Goal: Information Seeking & Learning: Find specific fact

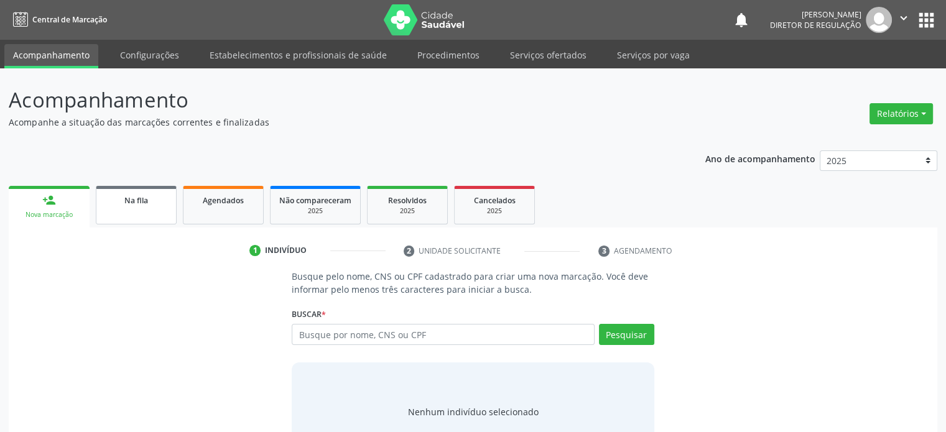
click at [142, 196] on span "Na fila" at bounding box center [136, 200] width 24 height 11
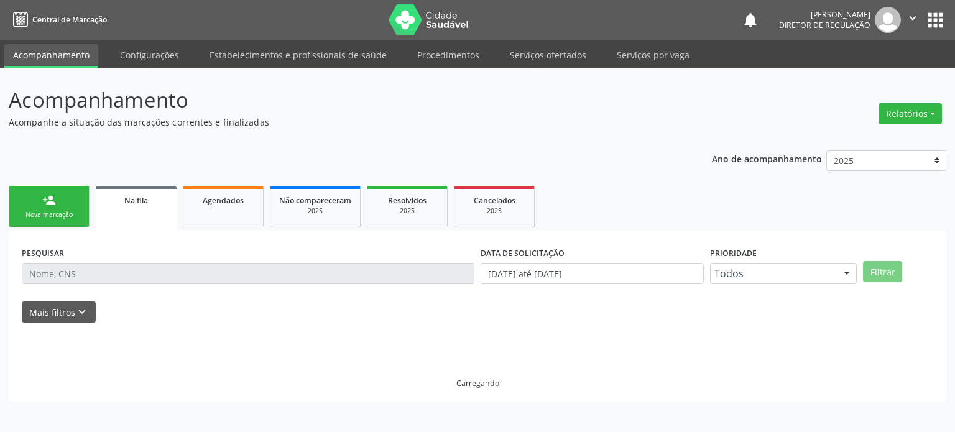
click at [71, 325] on div at bounding box center [478, 329] width 912 height 13
click at [76, 315] on icon "keyboard_arrow_down" at bounding box center [82, 312] width 14 height 14
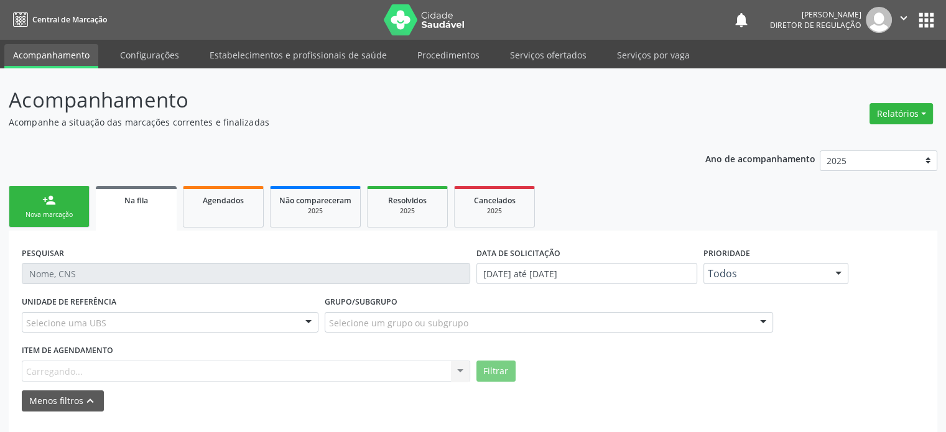
click at [197, 320] on div "Selecione uma UBS" at bounding box center [170, 322] width 297 height 21
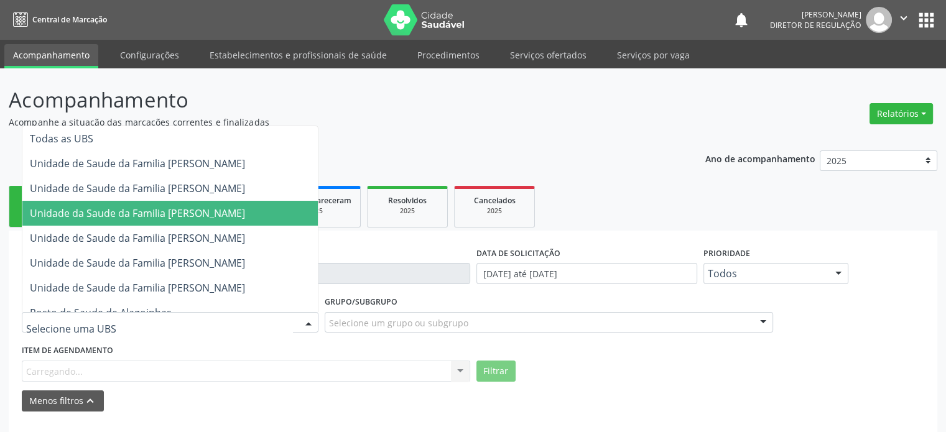
click at [106, 136] on span "Todas as UBS" at bounding box center [169, 138] width 295 height 25
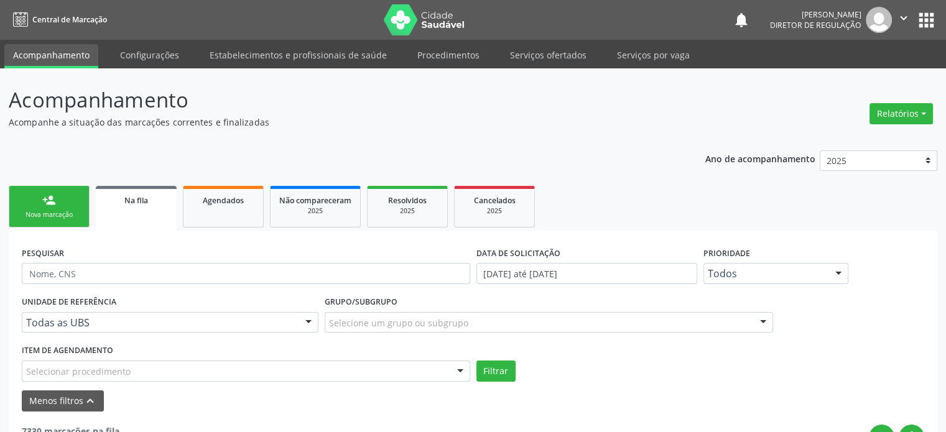
click at [162, 333] on div "UNIDADE DE REFERÊNCIA Todas as UBS Todas as UBS Unidade de Saude da Familia [PE…" at bounding box center [170, 317] width 303 height 49
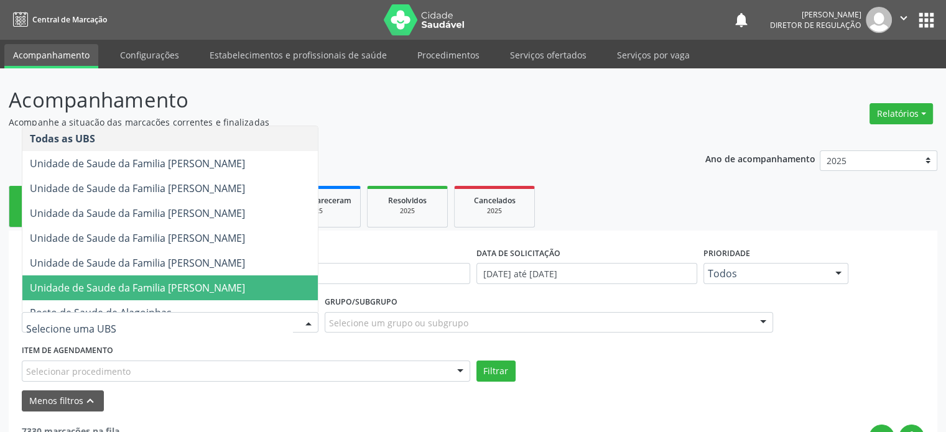
click at [179, 289] on span "Unidade de Saude da Familia [PERSON_NAME]" at bounding box center [137, 288] width 215 height 14
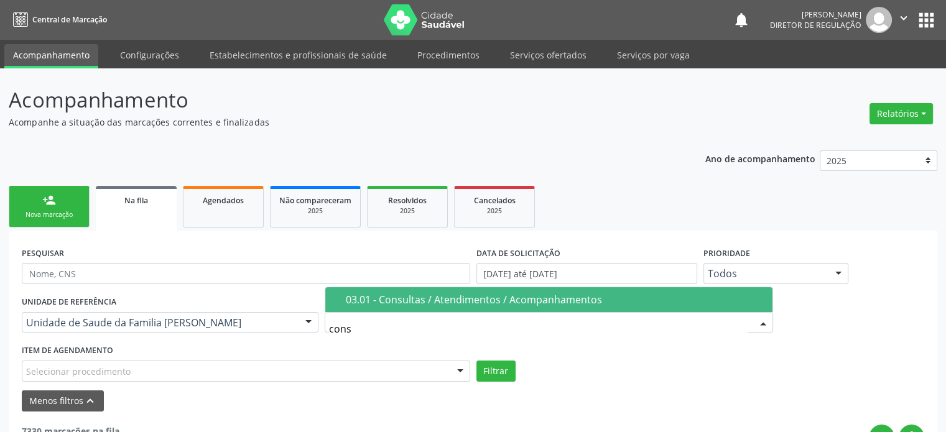
type input "consu"
click at [390, 300] on div "03.01 - Consultas / Atendimentos / Acompanhamentos" at bounding box center [555, 300] width 419 height 10
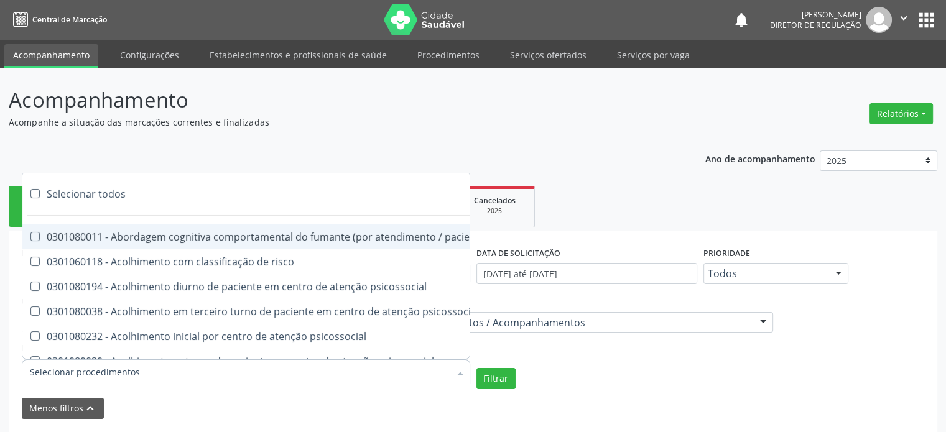
click at [195, 375] on div at bounding box center [246, 372] width 448 height 25
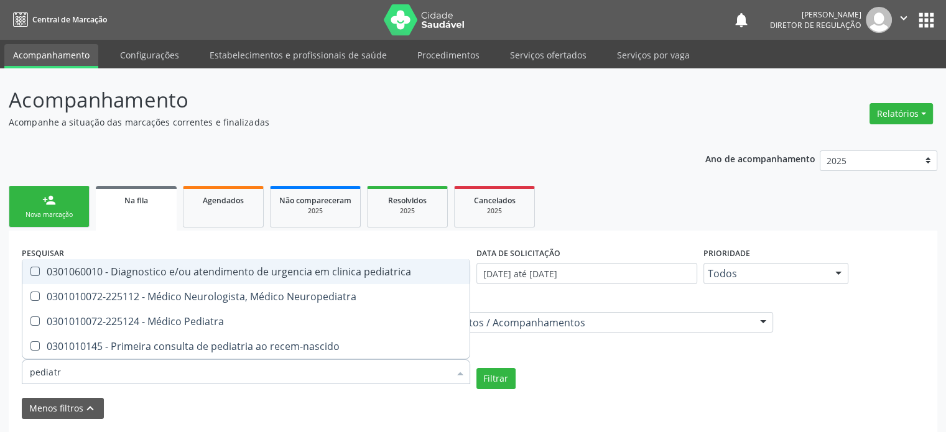
type input "pediatra"
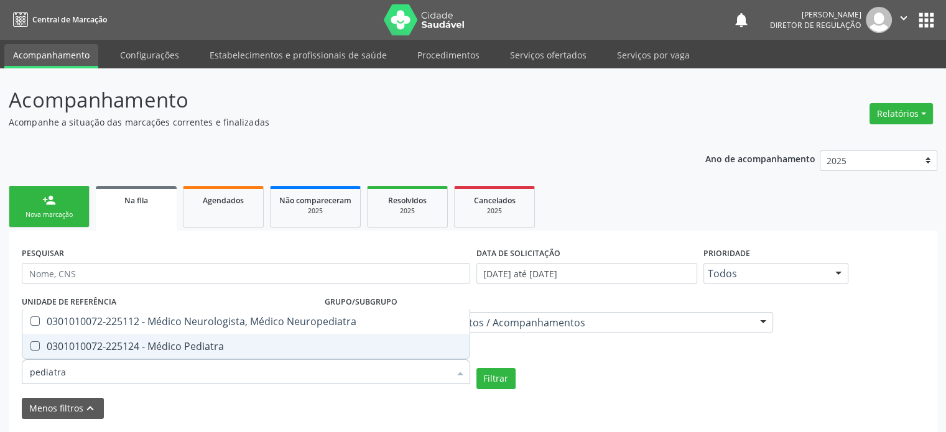
click at [214, 346] on div "0301010072-225124 - Médico Pediatra" at bounding box center [246, 346] width 432 height 10
checkbox Pediatra "true"
click at [498, 379] on button "Filtrar" at bounding box center [495, 378] width 39 height 21
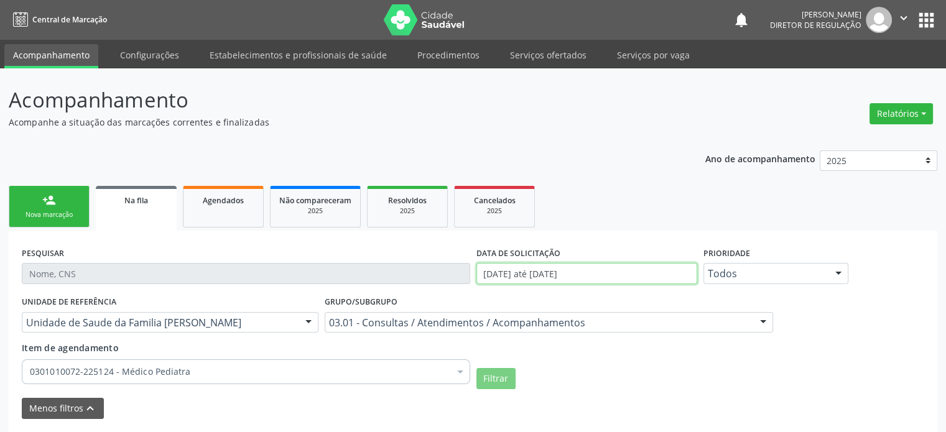
click at [563, 267] on input "[DATE] até [DATE]" at bounding box center [586, 273] width 221 height 21
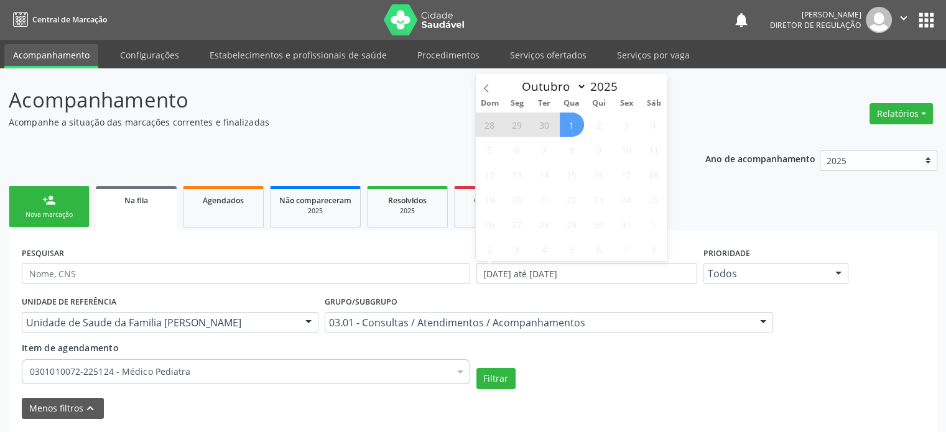
click at [572, 125] on span "1" at bounding box center [572, 125] width 24 height 24
type input "[DATE]"
click at [483, 85] on icon at bounding box center [486, 88] width 9 height 9
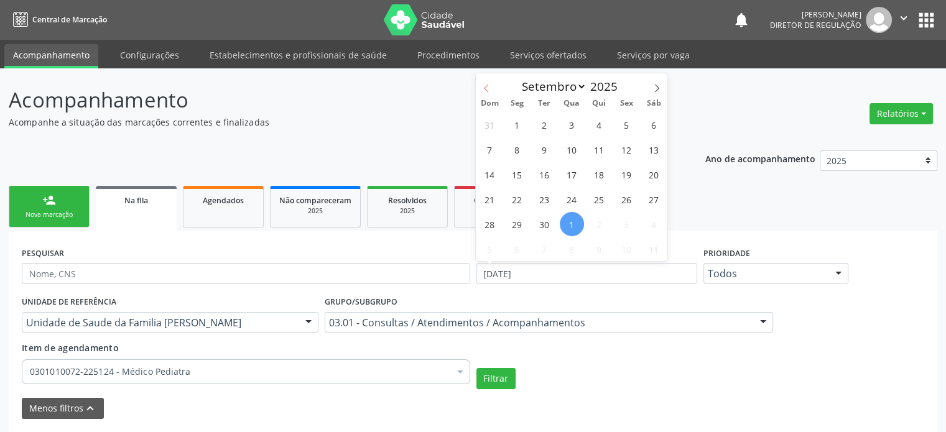
click at [483, 85] on icon at bounding box center [486, 88] width 9 height 9
click at [480, 85] on span at bounding box center [486, 83] width 21 height 21
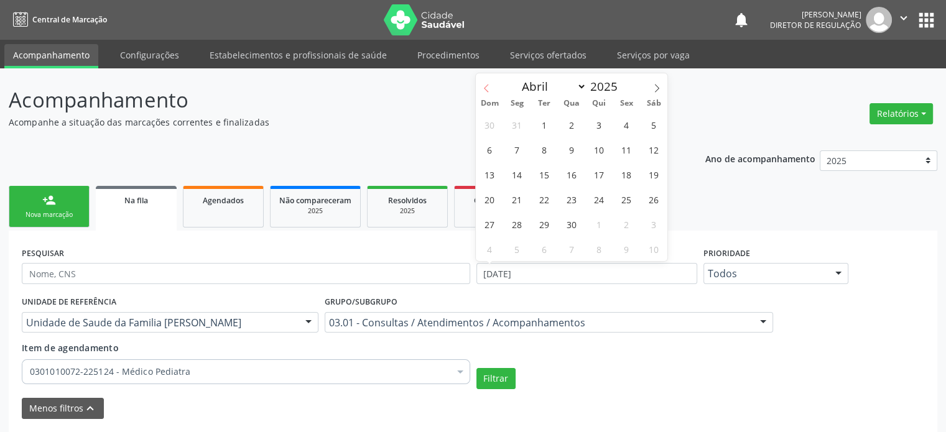
click at [480, 85] on span at bounding box center [486, 83] width 21 height 21
select select "2"
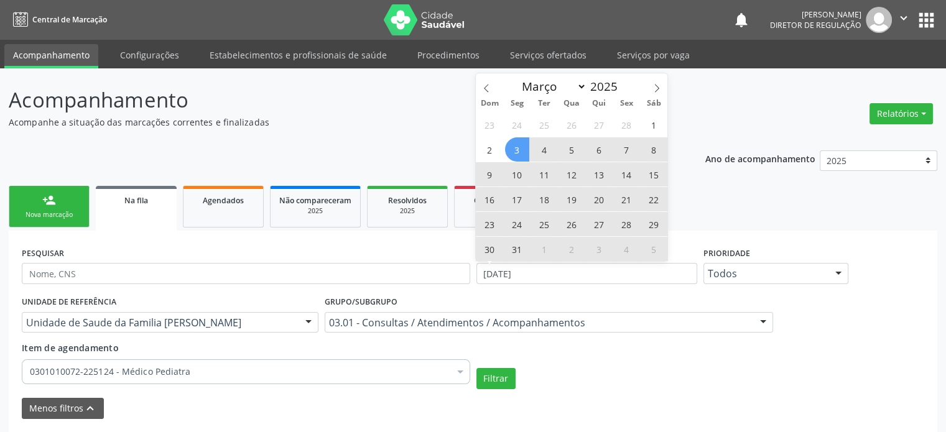
click at [521, 154] on span "3" at bounding box center [517, 149] width 24 height 24
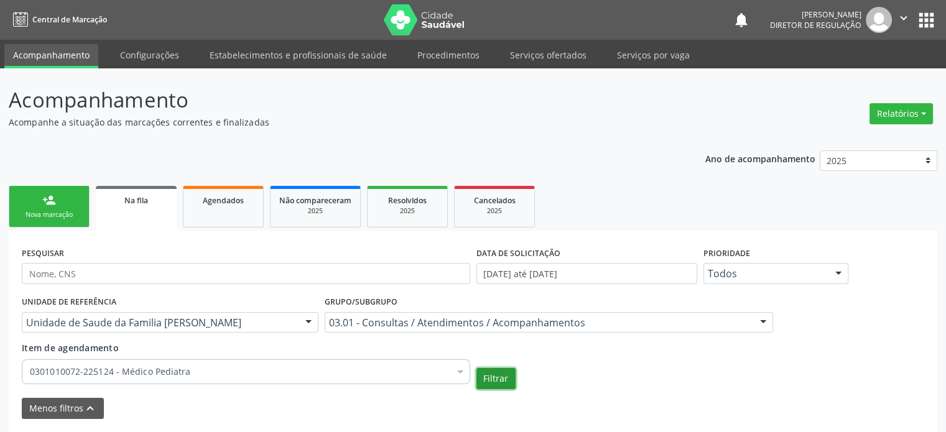
click at [500, 381] on button "Filtrar" at bounding box center [495, 378] width 39 height 21
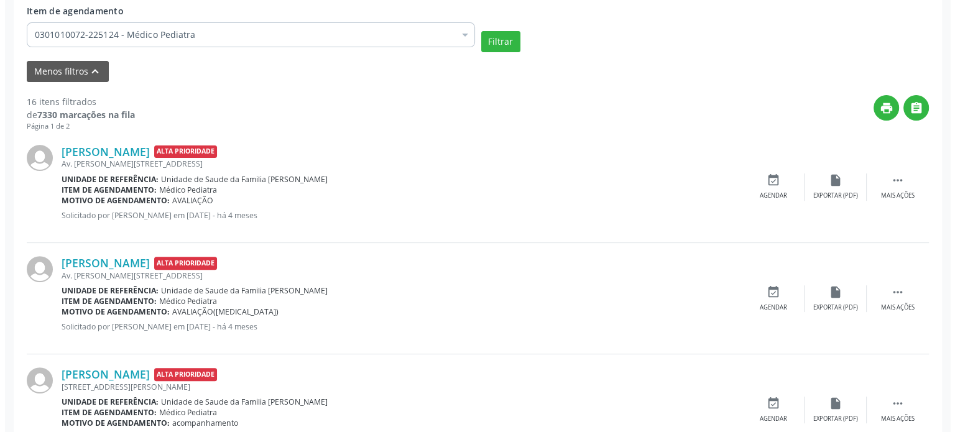
scroll to position [398, 0]
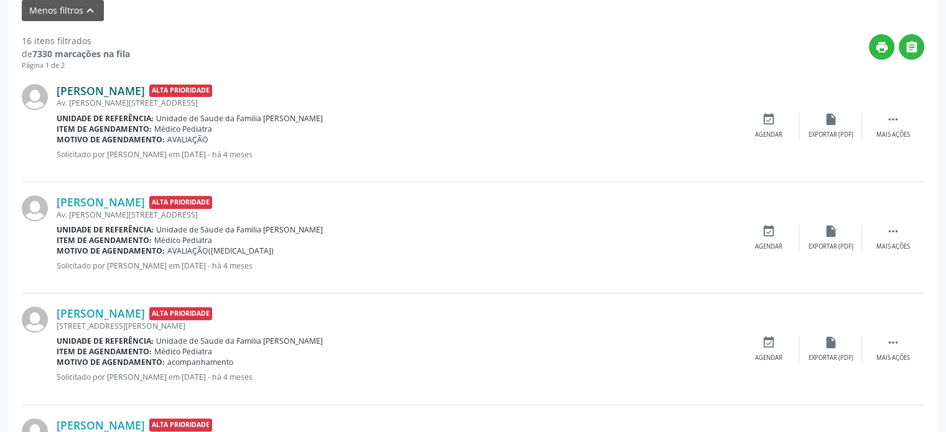
click at [128, 89] on link "[PERSON_NAME]" at bounding box center [101, 91] width 88 height 14
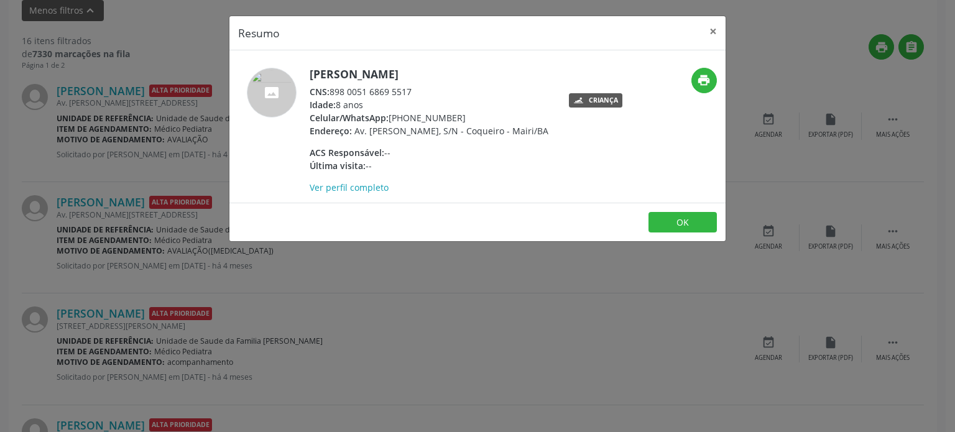
drag, startPoint x: 331, startPoint y: 90, endPoint x: 421, endPoint y: 91, distance: 90.2
click at [421, 91] on div "CNS: 898 0051 6869 5517" at bounding box center [429, 91] width 239 height 13
click at [365, 193] on link "Ver perfil completo" at bounding box center [349, 188] width 79 height 12
drag, startPoint x: 391, startPoint y: 116, endPoint x: 456, endPoint y: 115, distance: 64.7
click at [456, 115] on div "Celular/WhatsApp: [PHONE_NUMBER]" at bounding box center [429, 117] width 239 height 13
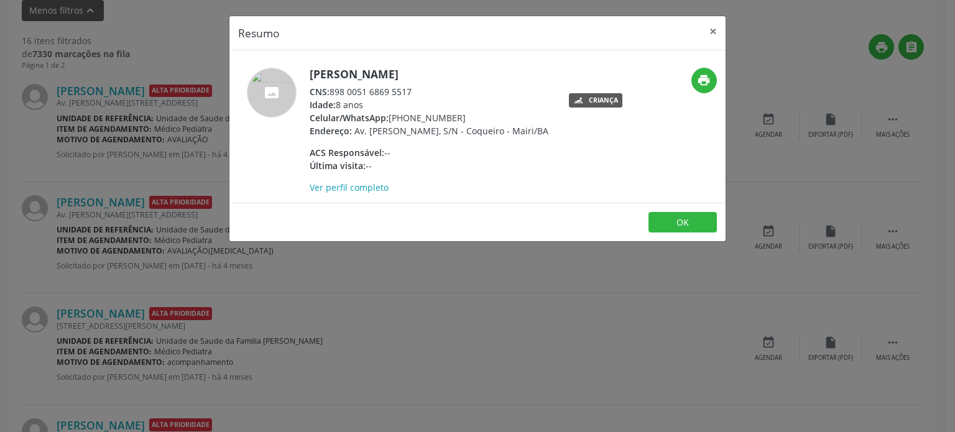
copy div "[PHONE_NUMBER]"
click at [180, 141] on div "Resumo × [PERSON_NAME] CNS: 898 0051 6869 5517 Idade: 8 anos Celular/WhatsApp: …" at bounding box center [477, 216] width 955 height 432
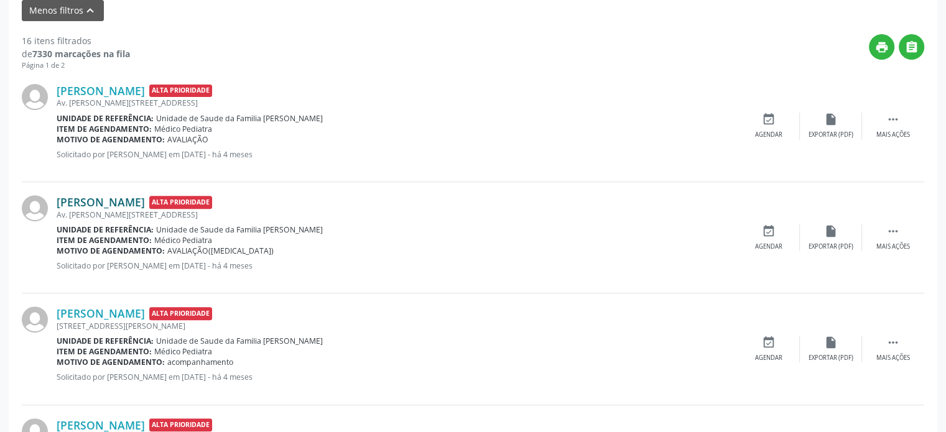
click at [141, 203] on link "[PERSON_NAME]" at bounding box center [101, 202] width 88 height 14
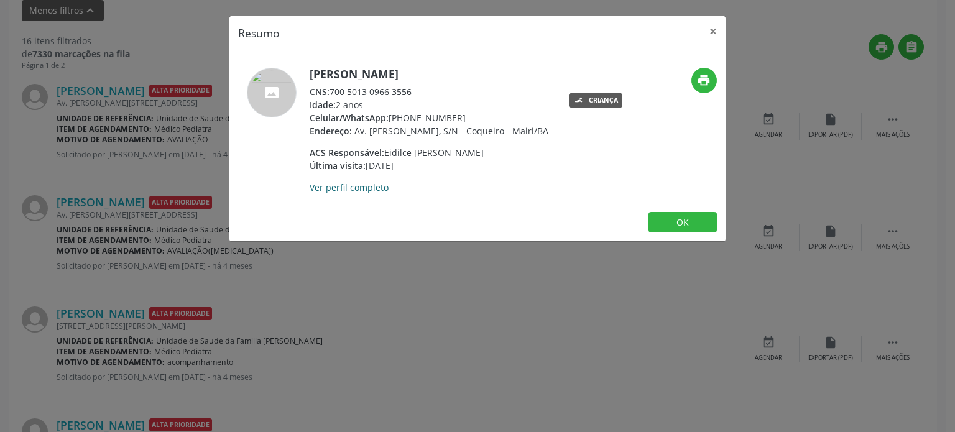
click at [366, 193] on link "Ver perfil completo" at bounding box center [349, 188] width 79 height 12
drag, startPoint x: 388, startPoint y: 119, endPoint x: 457, endPoint y: 122, distance: 69.1
click at [457, 122] on div "Celular/WhatsApp: [PHONE_NUMBER]" at bounding box center [429, 117] width 239 height 13
copy div "[PHONE_NUMBER]"
drag, startPoint x: 330, startPoint y: 72, endPoint x: 494, endPoint y: 81, distance: 163.9
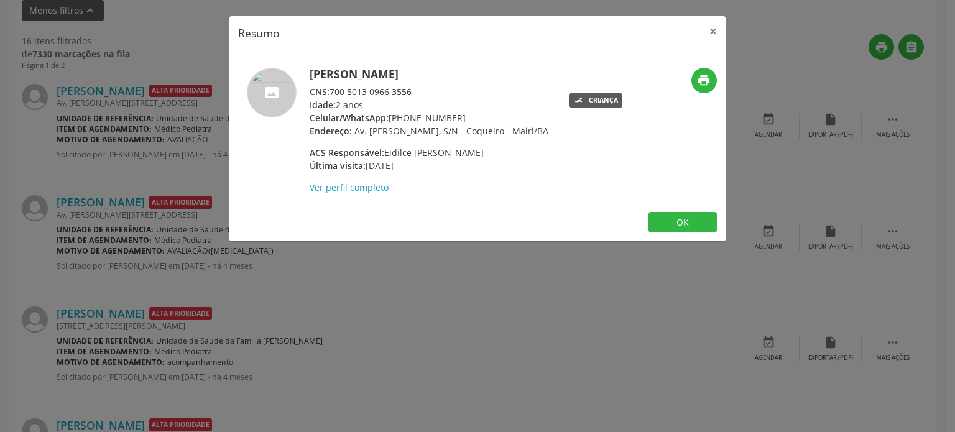
click at [494, 81] on div "[PERSON_NAME] CNS: 700 5013 0966 3556 Idade: 2 anos Celular/WhatsApp: [PHONE_NU…" at bounding box center [429, 131] width 239 height 126
copy h5 "[PERSON_NAME]"
click at [96, 194] on div "Resumo × [PERSON_NAME] CNS: 700 5013 0966 3556 Idade: 2 anos Celular/WhatsApp: …" at bounding box center [477, 216] width 955 height 432
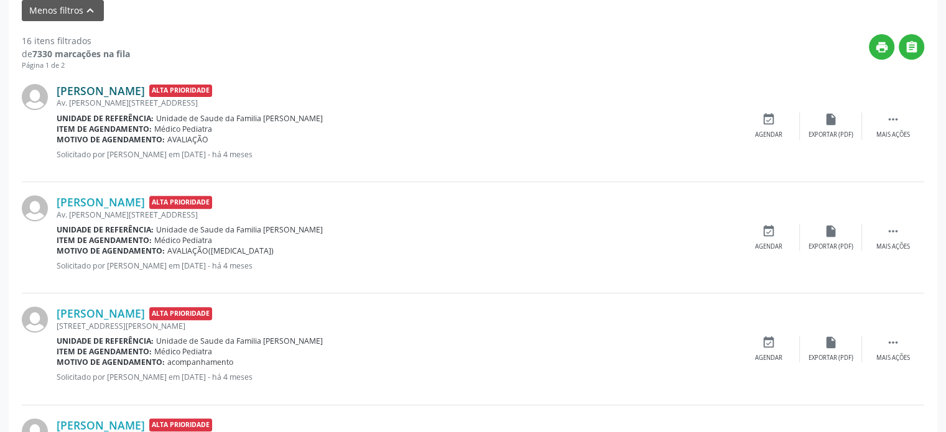
click at [102, 90] on link "[PERSON_NAME]" at bounding box center [101, 91] width 88 height 14
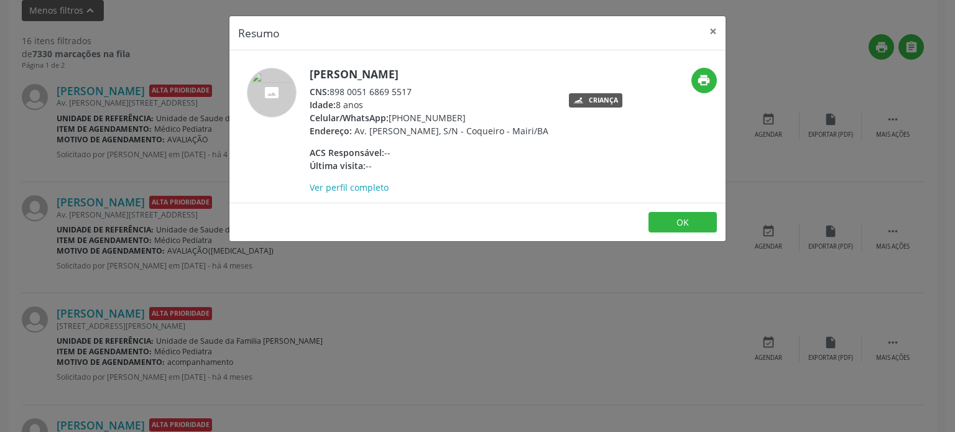
drag, startPoint x: 310, startPoint y: 68, endPoint x: 470, endPoint y: 68, distance: 159.2
click at [470, 68] on h5 "[PERSON_NAME]" at bounding box center [429, 74] width 239 height 13
copy h5 "[PERSON_NAME]"
